Goal: Task Accomplishment & Management: Complete application form

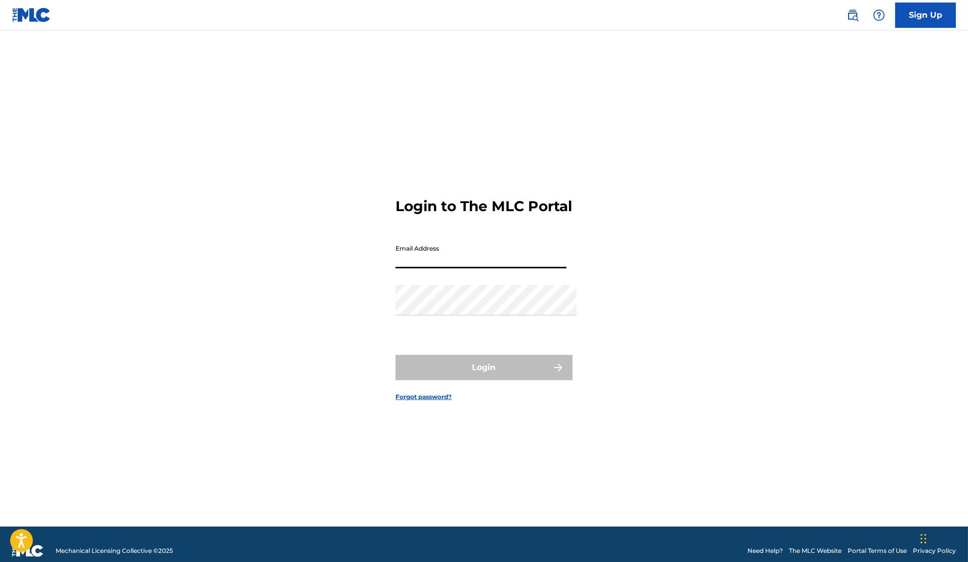
type input "[EMAIL_ADDRESS][DOMAIN_NAME]"
click at [484, 372] on button "Login" at bounding box center [484, 367] width 177 height 25
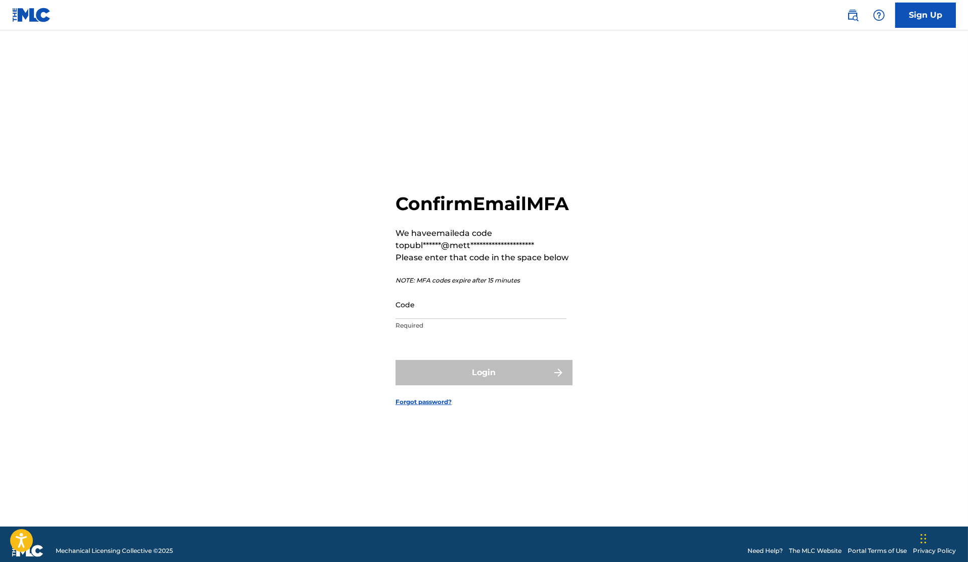
click at [433, 308] on input "Code" at bounding box center [481, 304] width 171 height 29
paste input "087592"
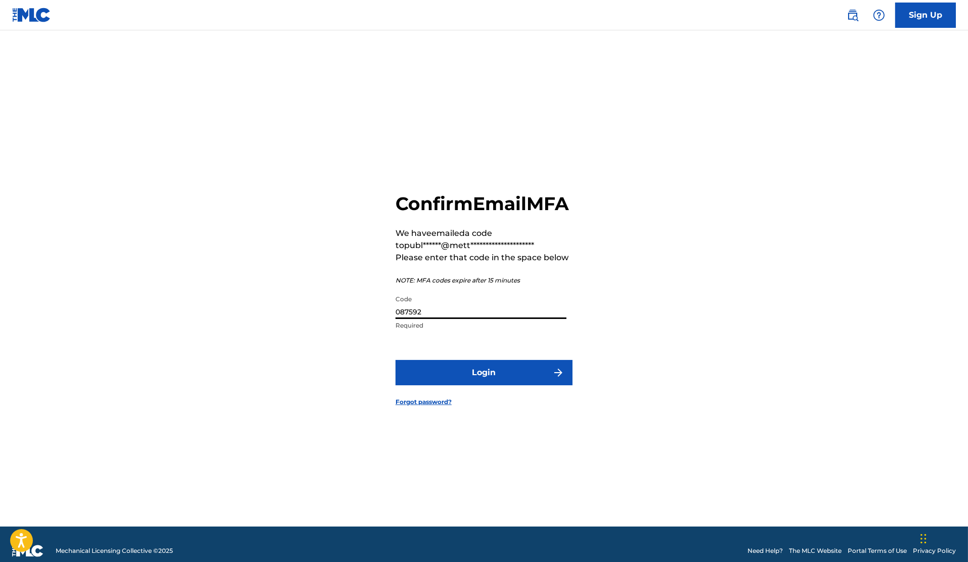
type input "087592"
click at [489, 372] on button "Login" at bounding box center [484, 372] width 177 height 25
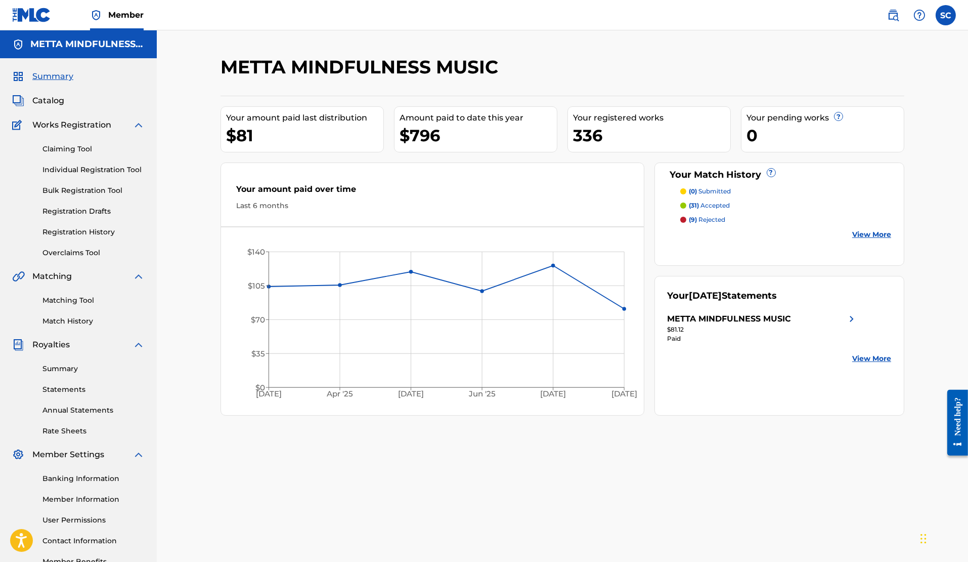
click at [52, 131] on span "Works Registration" at bounding box center [71, 125] width 79 height 12
click at [49, 103] on span "Catalog" at bounding box center [48, 101] width 32 height 12
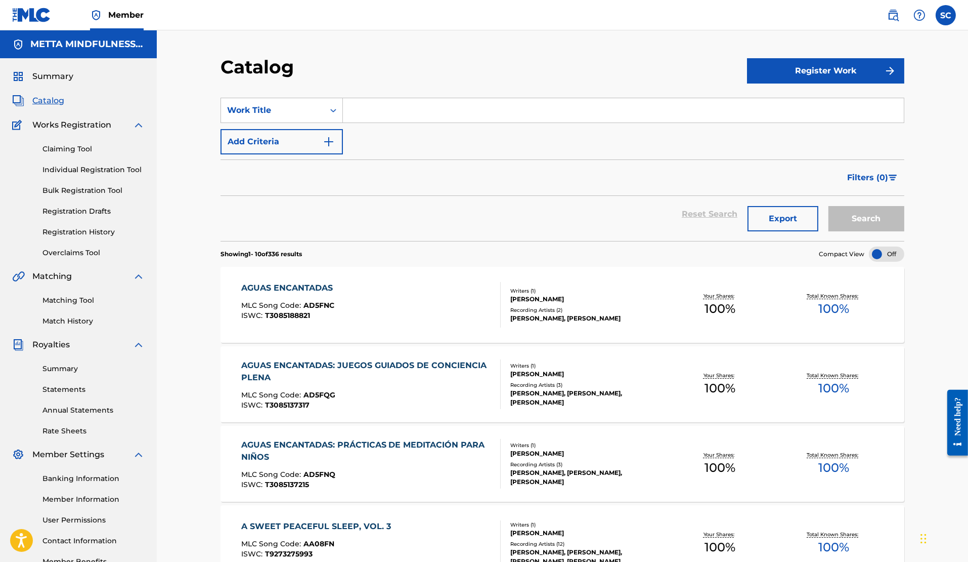
click at [839, 83] on button "Register Work" at bounding box center [825, 70] width 157 height 25
click at [801, 105] on link "Individual" at bounding box center [825, 104] width 157 height 24
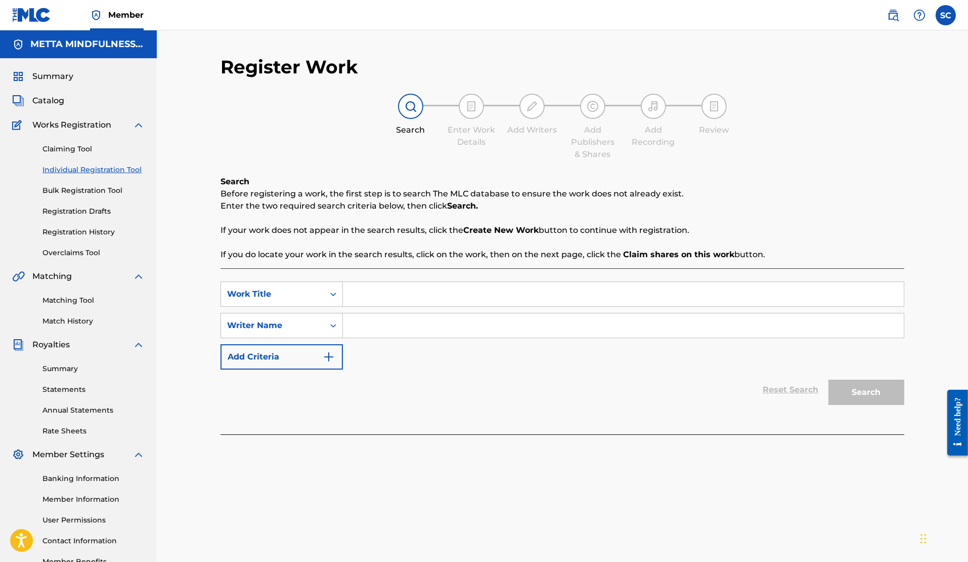
click at [380, 306] on input "Search Form" at bounding box center [623, 294] width 561 height 24
paste input "Wood - Remastered 2025"
type input "Wood - Remastered 2025"
click at [625, 369] on div "SearchWithCriteria3ce7b37d-ed16-4f7a-b6c4-618838921b88 Work Title Wood - Remast…" at bounding box center [563, 325] width 684 height 88
click at [529, 337] on input "Search Form" at bounding box center [623, 325] width 561 height 24
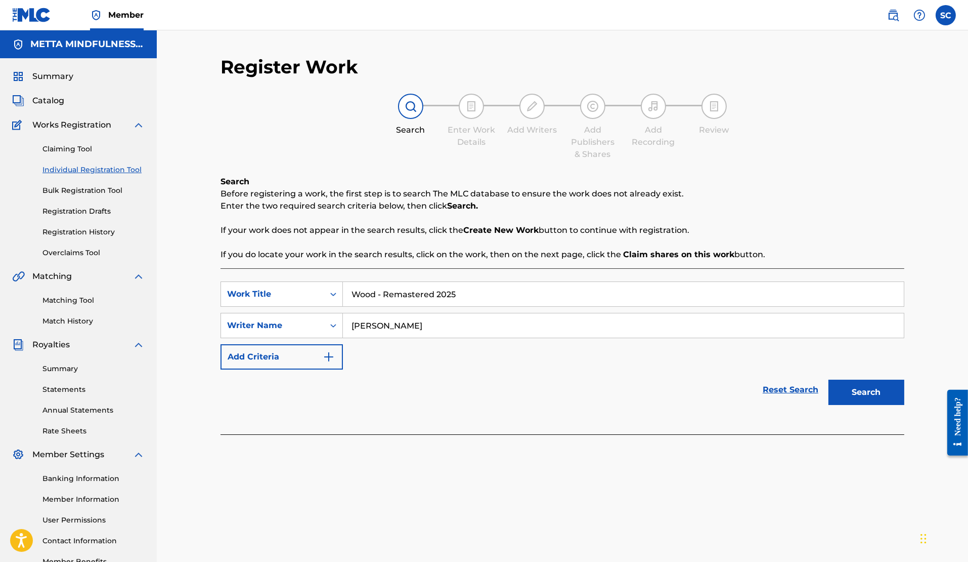
type input "[PERSON_NAME]"
click at [905, 405] on button "Search" at bounding box center [867, 391] width 76 height 25
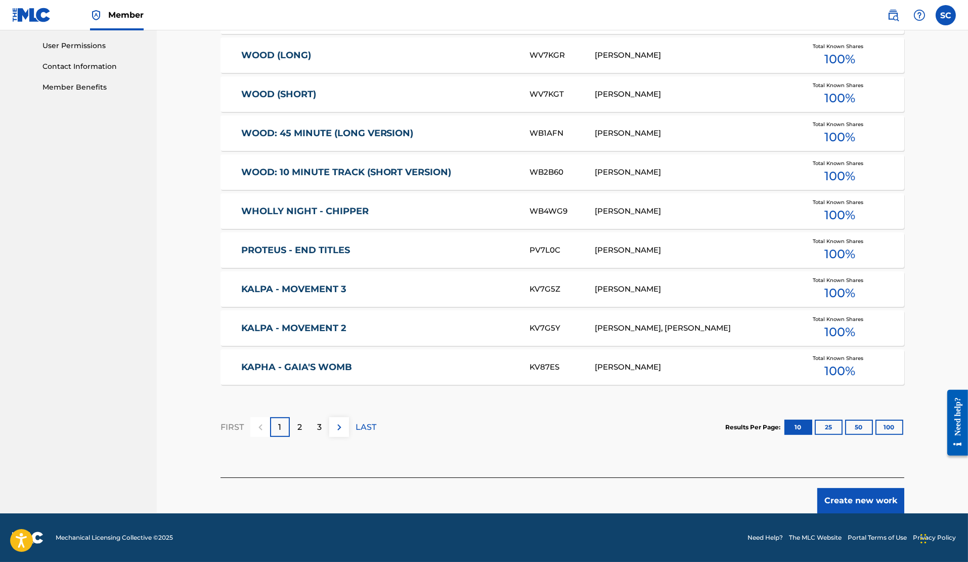
scroll to position [503, 0]
click at [881, 500] on button "Create new work" at bounding box center [860, 500] width 87 height 25
